Goal: Information Seeking & Learning: Find specific fact

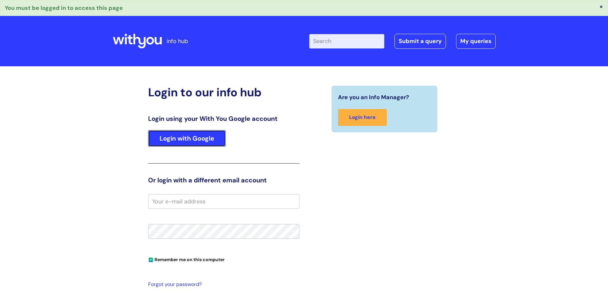
click at [199, 142] on link "Login with Google" at bounding box center [187, 138] width 78 height 17
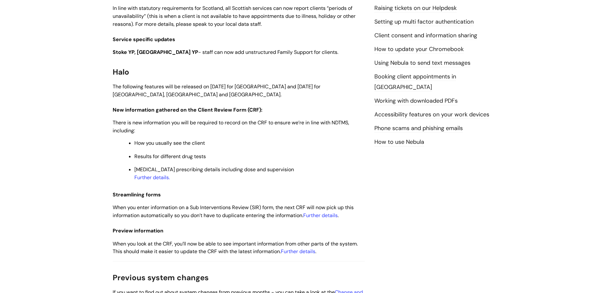
scroll to position [309, 0]
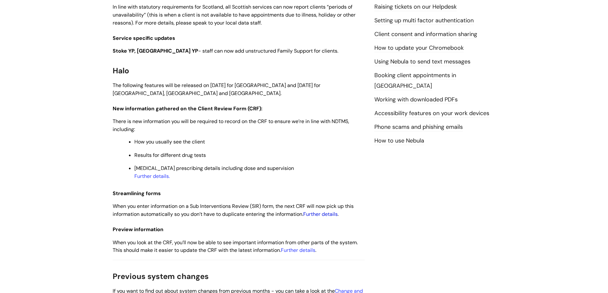
click at [332, 215] on link "Further details" at bounding box center [320, 214] width 34 height 7
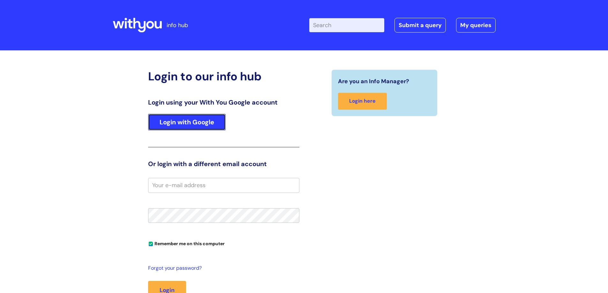
click at [196, 122] on link "Login with Google" at bounding box center [187, 122] width 78 height 17
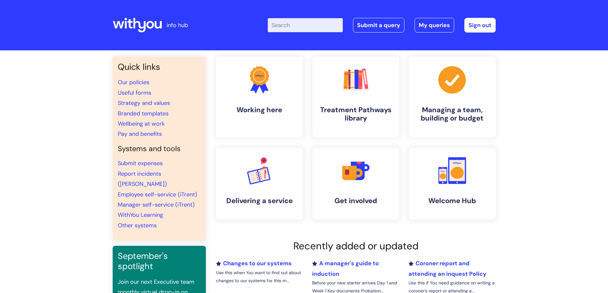
click at [302, 27] on input "Enter your search term here..." at bounding box center [305, 25] width 75 height 14
type input "pay scale"
click button "Search" at bounding box center [0, 0] width 0 height 0
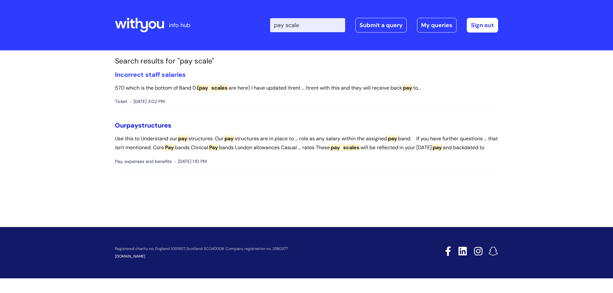
click at [158, 124] on link "Our pay structures" at bounding box center [143, 125] width 57 height 8
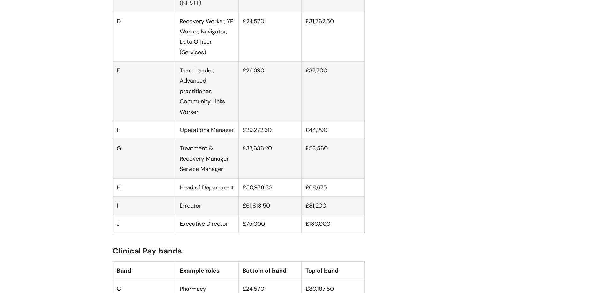
scroll to position [525, 0]
